Goal: Task Accomplishment & Management: Use online tool/utility

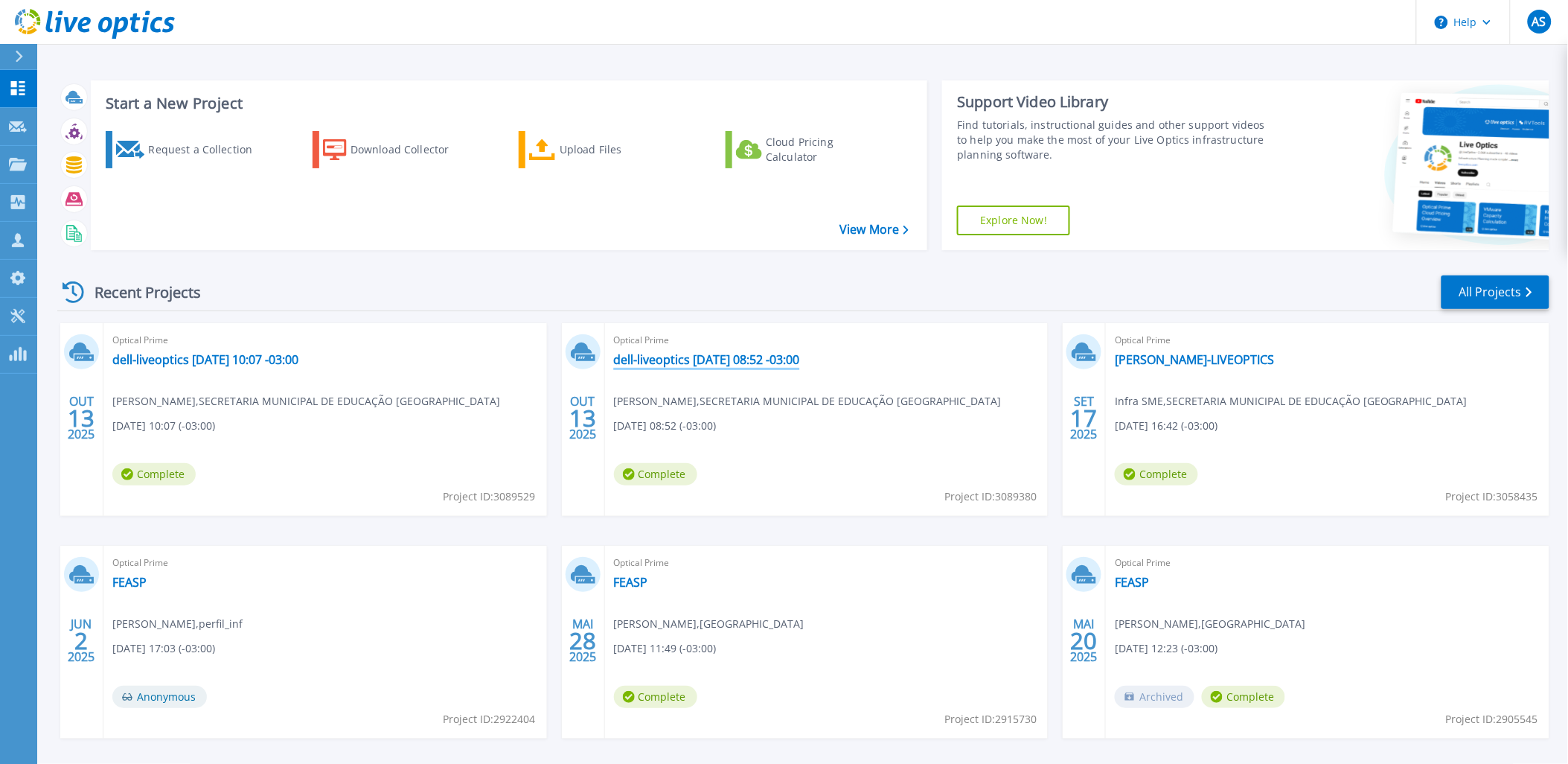
click at [634, 362] on link "dell-liveoptics [DATE] 08:52 -03:00" at bounding box center [707, 360] width 186 height 15
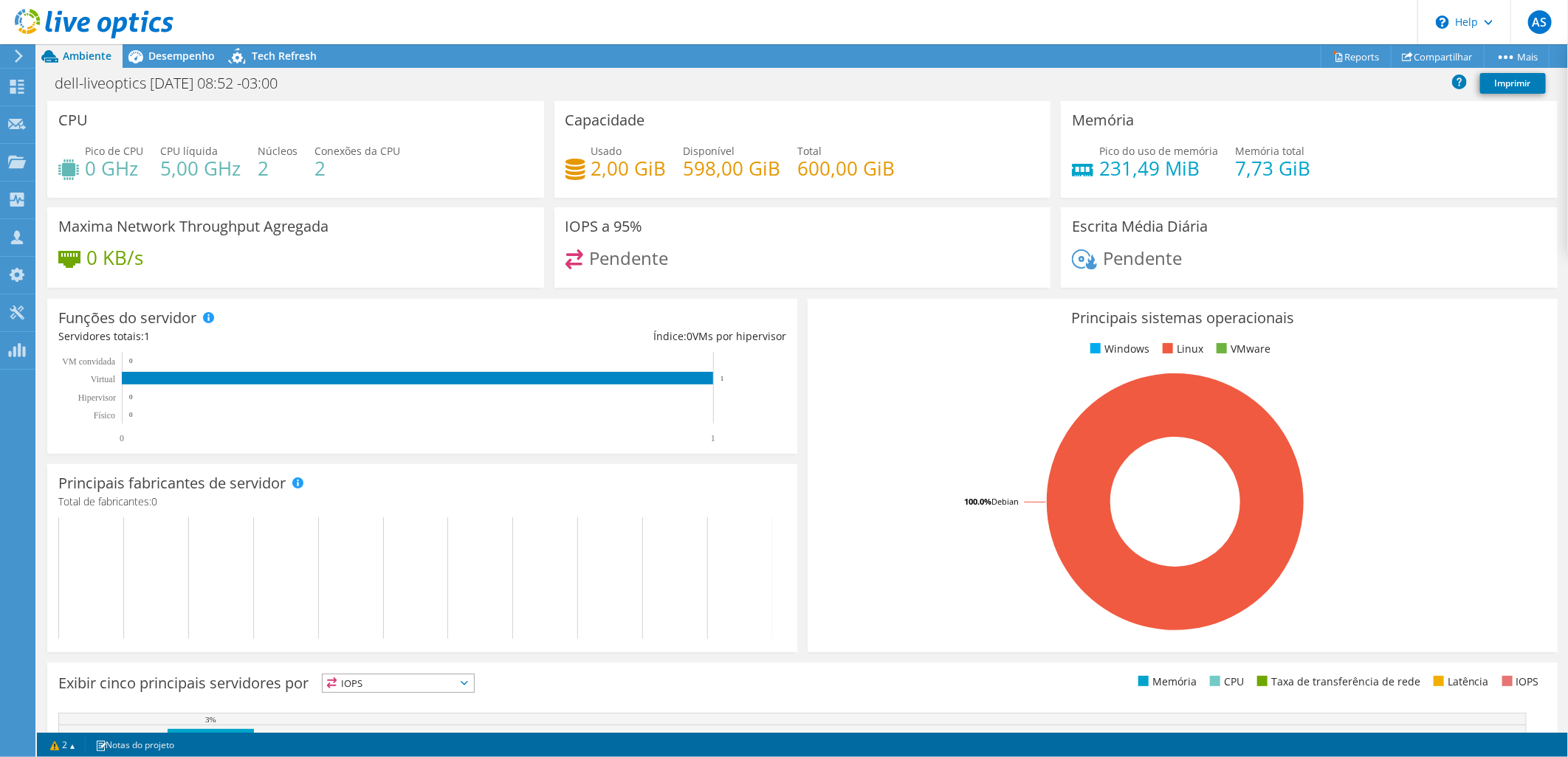
click at [153, 47] on div at bounding box center [87, 25] width 174 height 49
click at [157, 60] on span "Desempenho" at bounding box center [181, 55] width 66 height 14
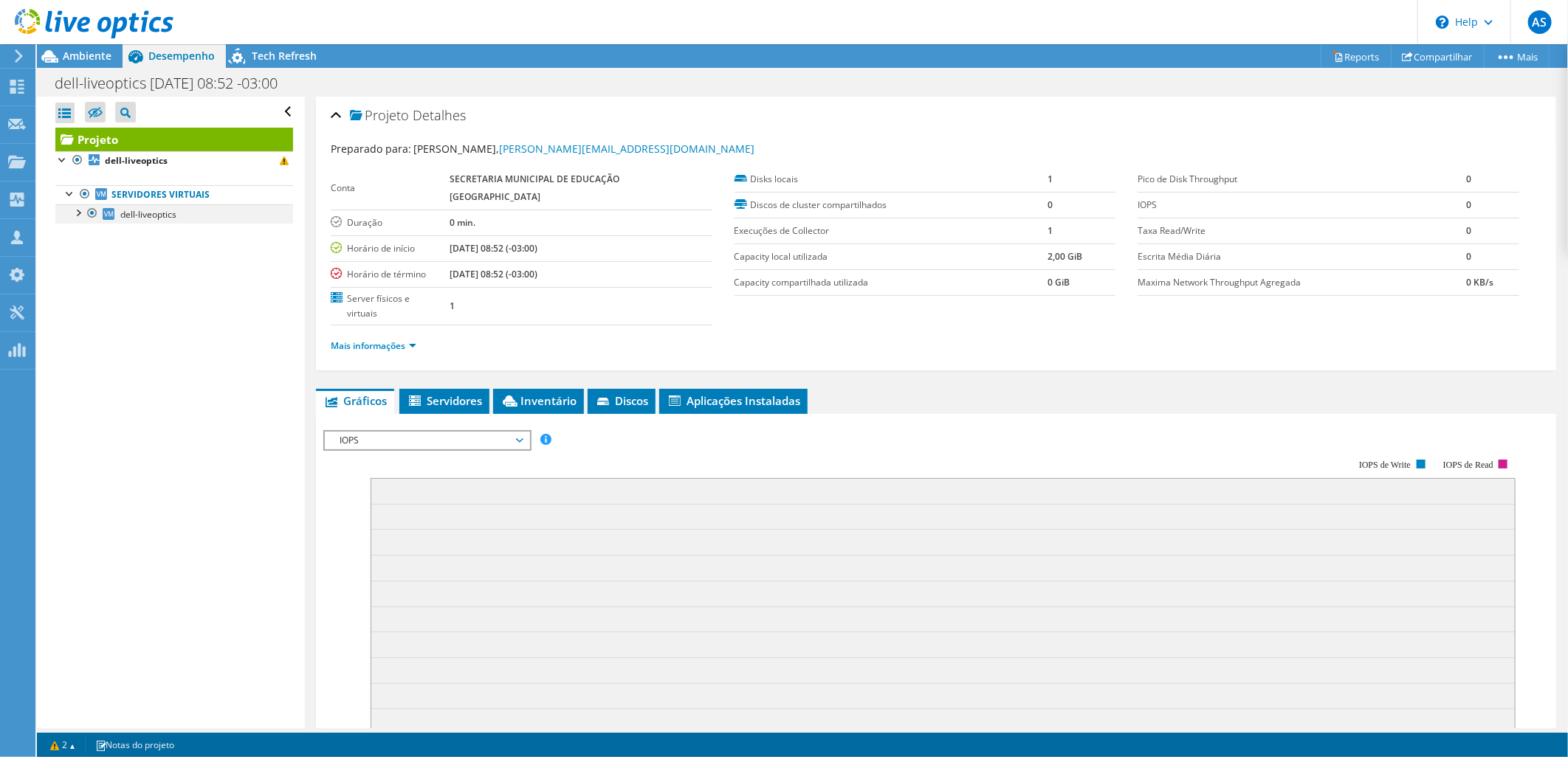
click at [79, 211] on div at bounding box center [77, 211] width 15 height 15
click at [49, 194] on div "Collectors" at bounding box center [75, 199] width 81 height 37
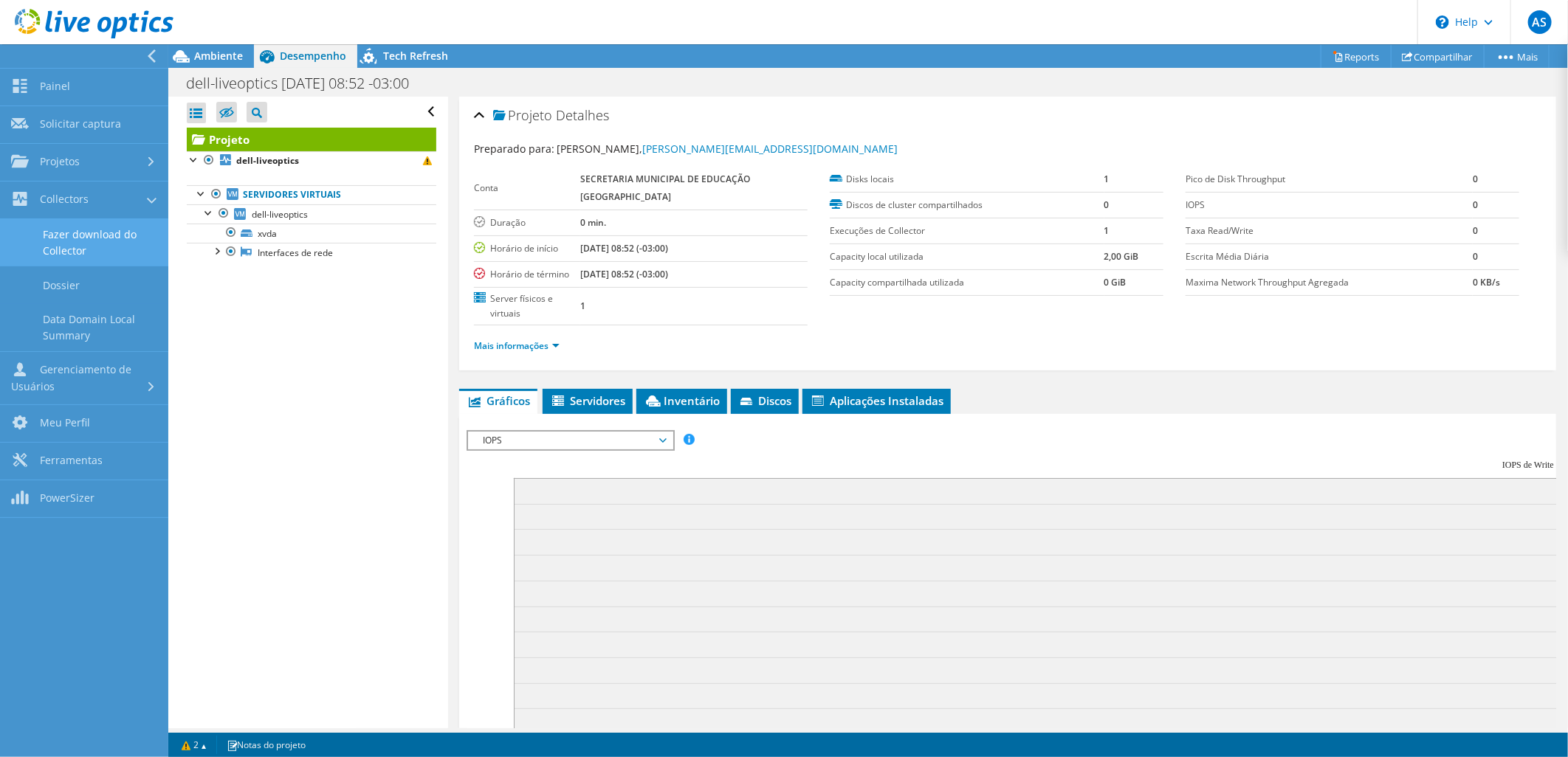
click at [92, 239] on link "Fazer download do Collector" at bounding box center [84, 243] width 168 height 47
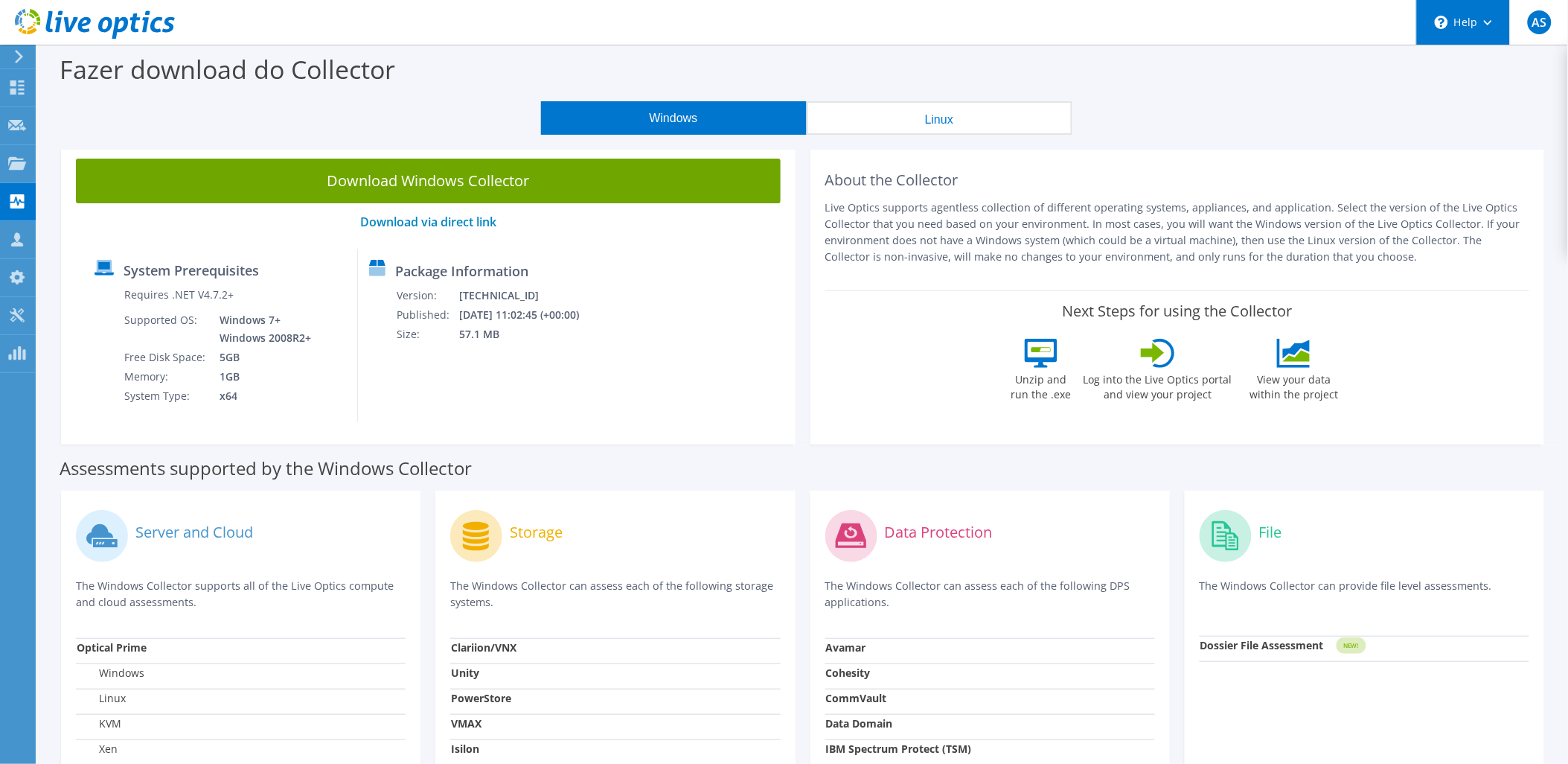
click at [1434, 22] on div "\n Help" at bounding box center [1463, 22] width 94 height 45
click at [1449, 96] on link "Contact Support" at bounding box center [1500, 101] width 166 height 37
click at [1441, 60] on link "Explore Helpful Articles" at bounding box center [1500, 64] width 166 height 37
